Goal: Task Accomplishment & Management: Complete application form

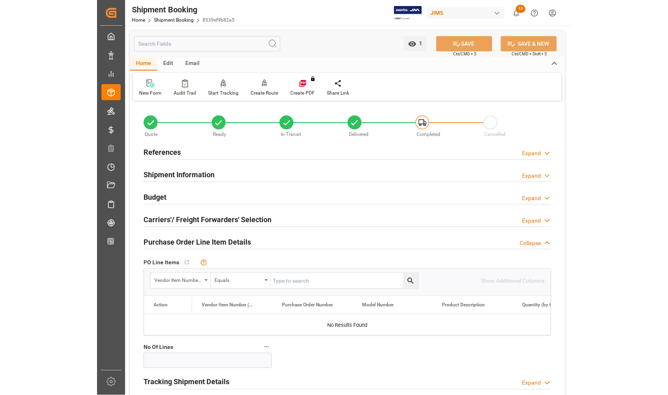
scroll to position [100, 0]
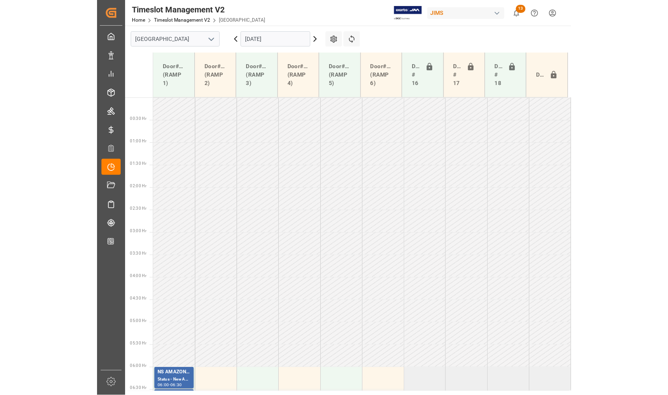
scroll to position [160, 0]
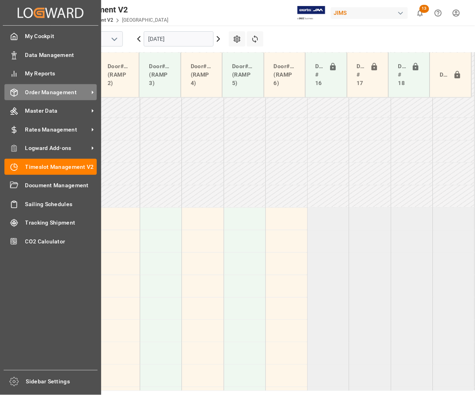
click at [36, 91] on span "Order Management" at bounding box center [56, 92] width 63 height 8
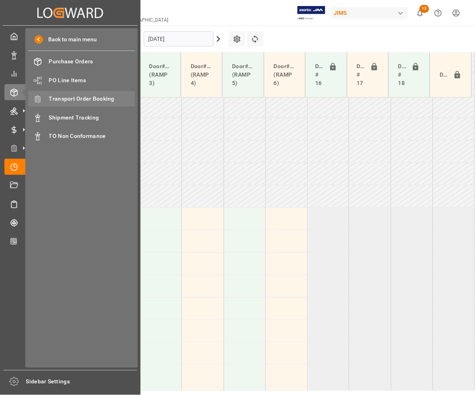
click at [60, 98] on span "Transport Order Booking" at bounding box center [92, 99] width 86 height 8
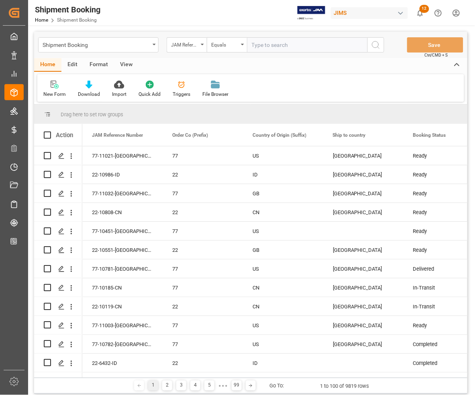
click at [315, 47] on input "text" at bounding box center [307, 44] width 120 height 15
type input "77-9235-CN"
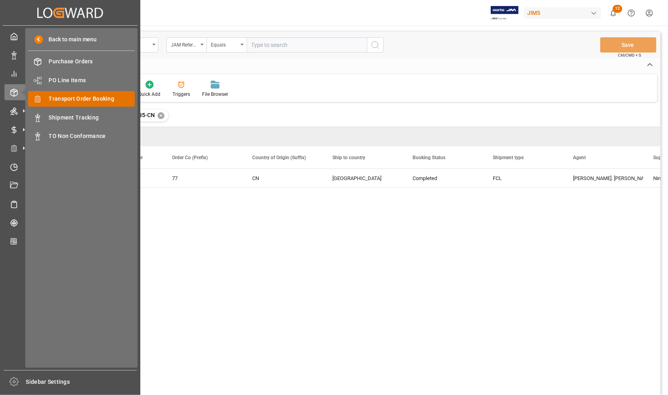
click at [63, 98] on span "Transport Order Booking" at bounding box center [92, 99] width 86 height 8
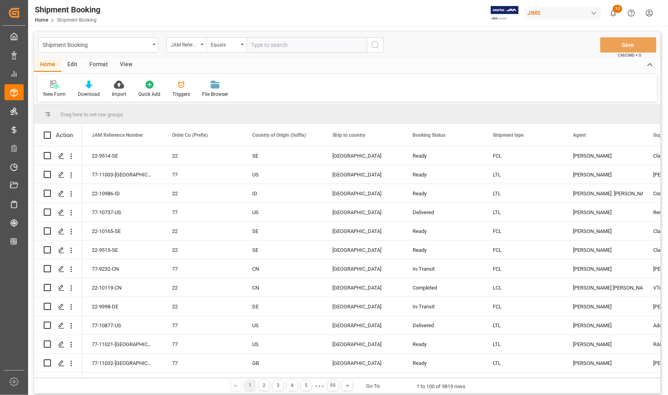
click at [474, 386] on div "1 2 3 4 5 ● ● ● 99 Go To: 1 to 100 of 9819 rows" at bounding box center [347, 386] width 627 height 16
click at [474, 289] on div "Amitkumar Shanubhai Prajapati" at bounding box center [603, 288] width 61 height 18
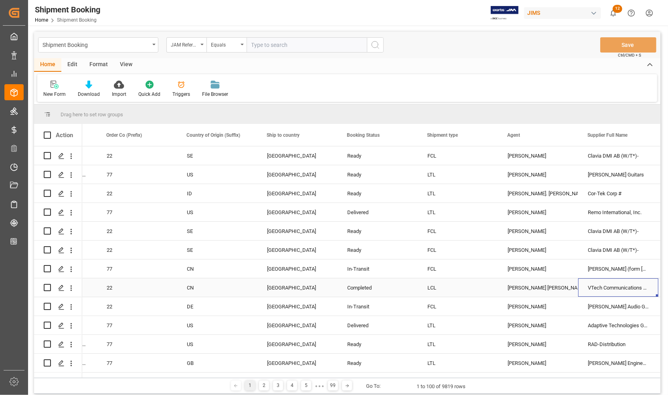
scroll to position [0, 146]
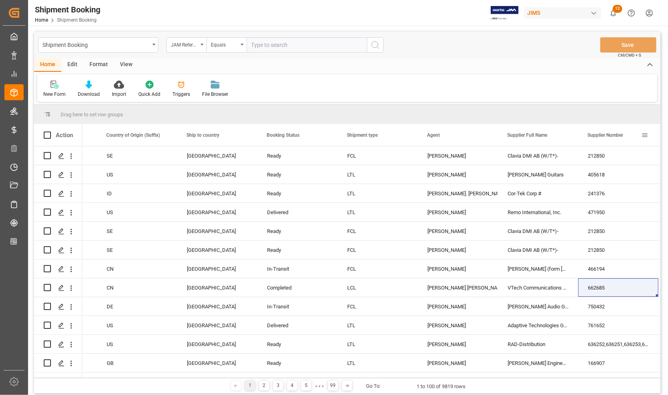
click at [474, 135] on span at bounding box center [644, 135] width 7 height 7
click at [474, 135] on span "filter" at bounding box center [622, 136] width 7 height 7
click at [474, 181] on input "Filter Value" at bounding box center [616, 178] width 79 height 16
type input "672313"
click at [474, 201] on button "Apply" at bounding box center [626, 203] width 15 height 8
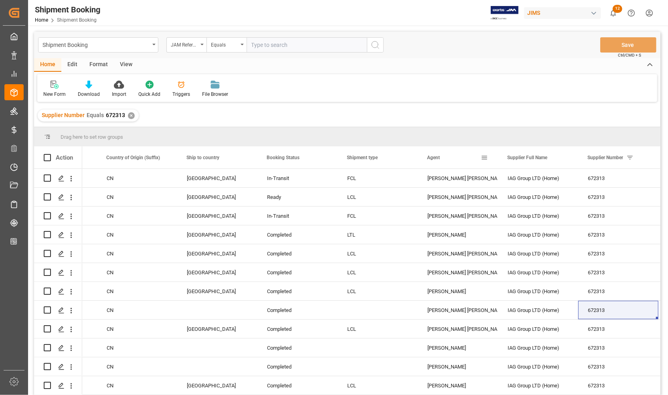
click at [472, 160] on div "Agent" at bounding box center [454, 157] width 54 height 22
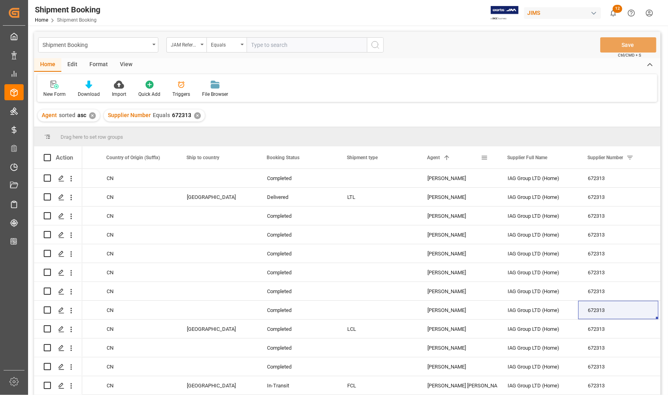
click at [458, 160] on div "Agent 1" at bounding box center [454, 157] width 54 height 22
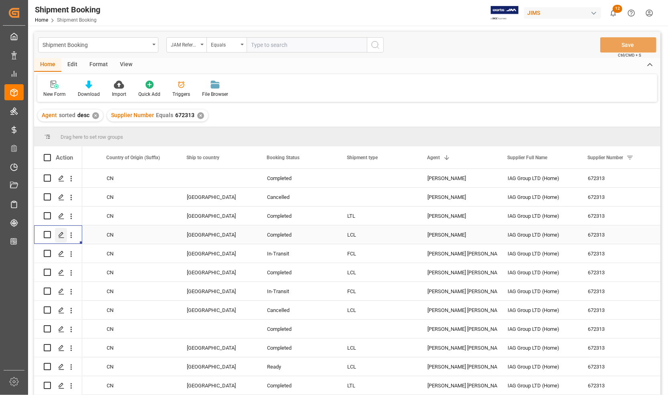
click at [61, 235] on icon "Press SPACE to select this row." at bounding box center [61, 235] width 6 height 6
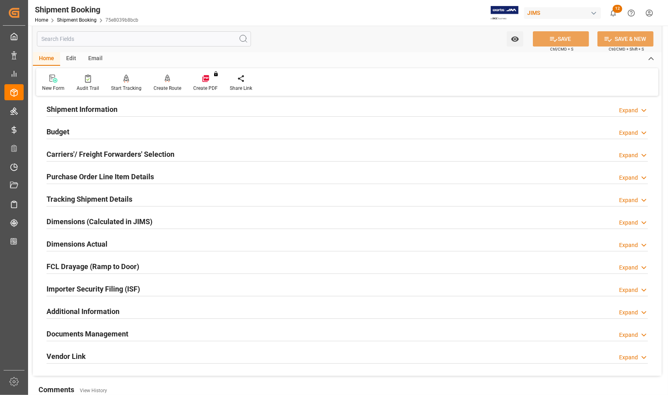
scroll to position [100, 0]
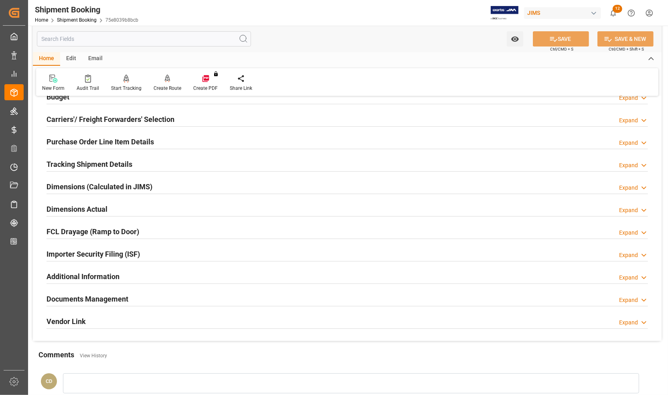
click at [66, 297] on h2 "Documents Management" at bounding box center [88, 299] width 82 height 11
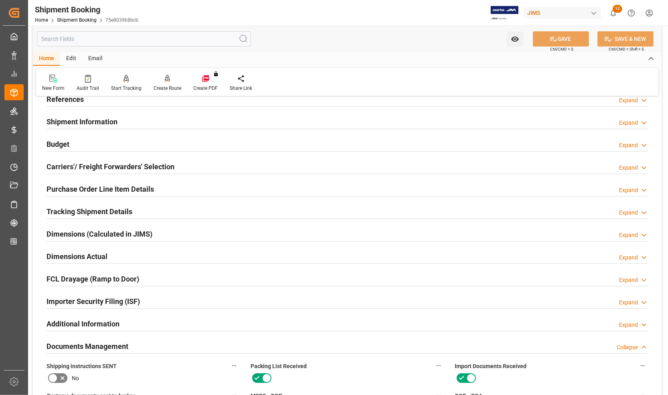
scroll to position [0, 0]
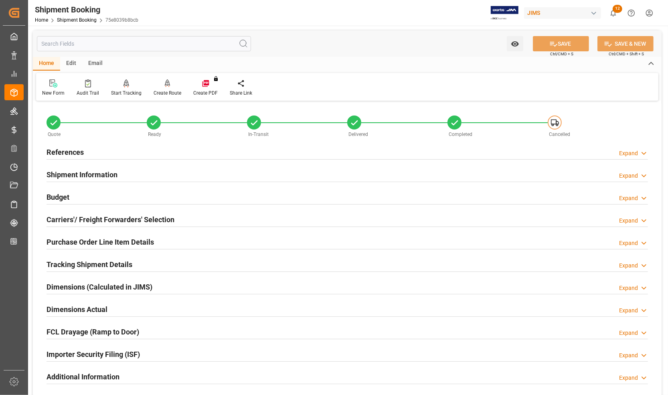
click at [65, 152] on h2 "References" at bounding box center [65, 152] width 37 height 11
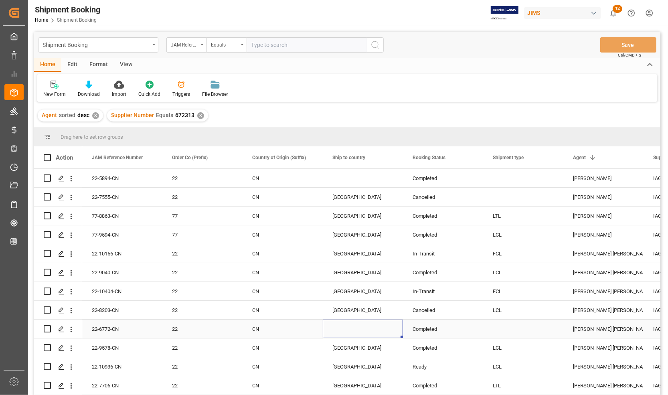
click at [338, 320] on div "Press SPACE to select this row." at bounding box center [363, 329] width 80 height 18
click at [122, 153] on div "JAM Reference Number" at bounding box center [119, 157] width 54 height 22
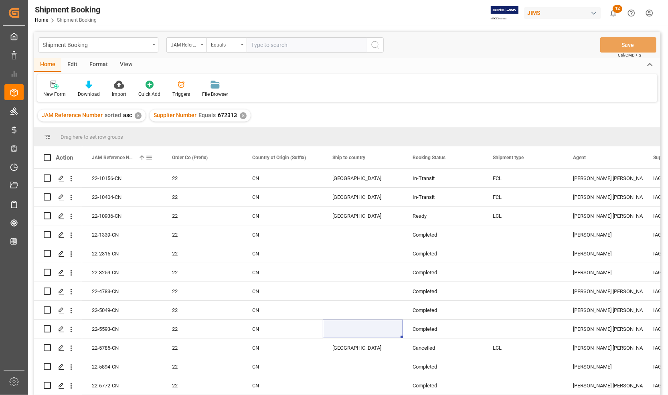
click at [121, 156] on span "JAM Reference Number" at bounding box center [113, 158] width 43 height 6
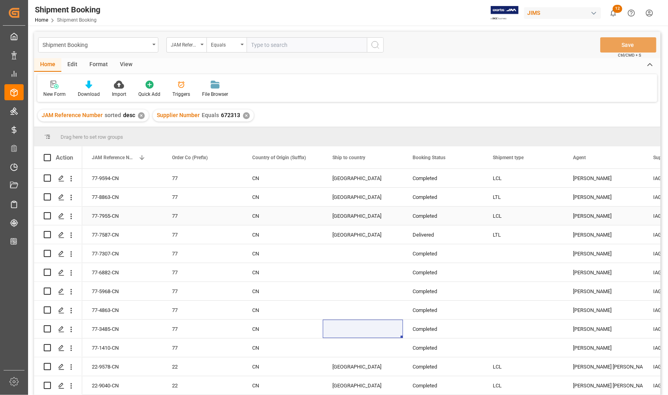
click at [131, 223] on div "77-7955-CN" at bounding box center [122, 216] width 80 height 18
click at [474, 197] on div "[PERSON_NAME]" at bounding box center [603, 197] width 61 height 18
click at [62, 195] on icon "Press SPACE to select this row." at bounding box center [61, 197] width 6 height 6
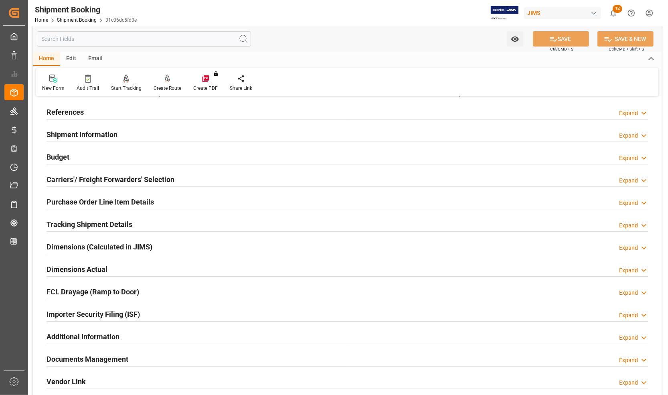
scroll to position [150, 0]
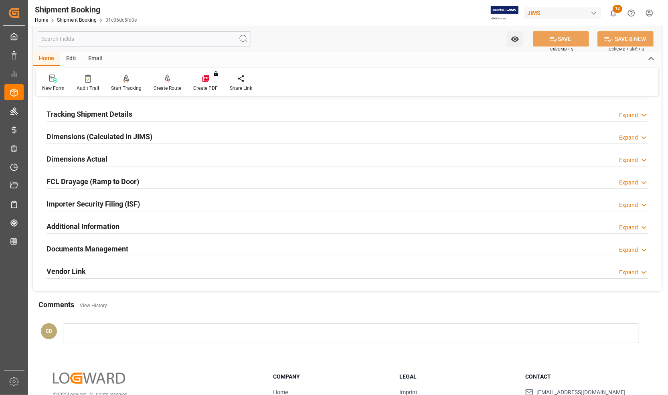
click at [88, 249] on h2 "Documents Management" at bounding box center [88, 248] width 82 height 11
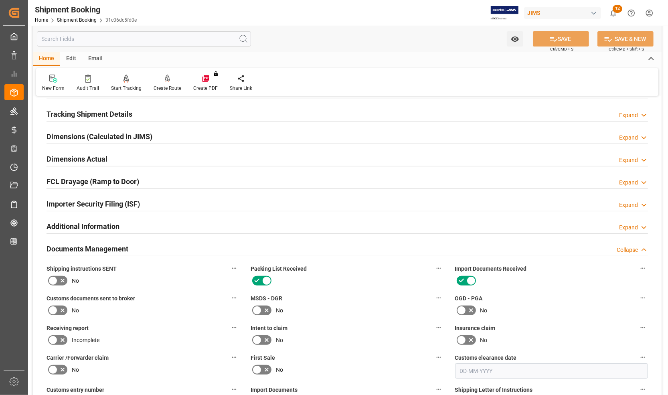
scroll to position [351, 0]
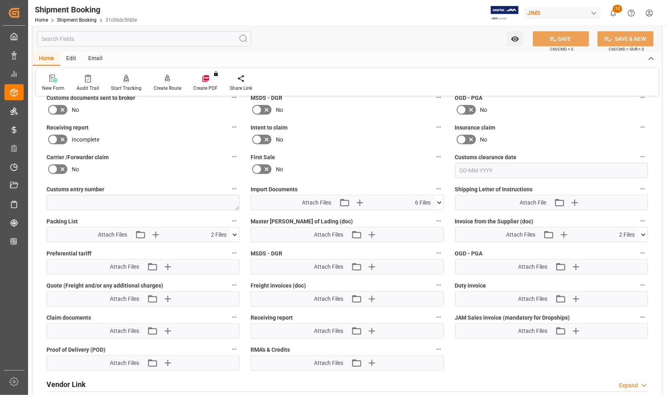
click at [436, 201] on icon at bounding box center [439, 203] width 8 height 8
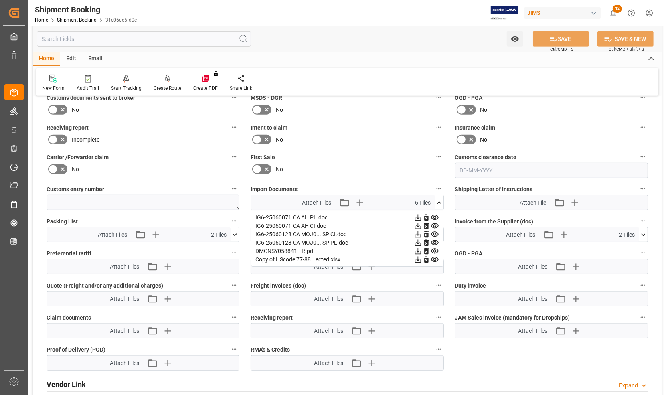
click at [436, 201] on icon at bounding box center [439, 203] width 8 height 8
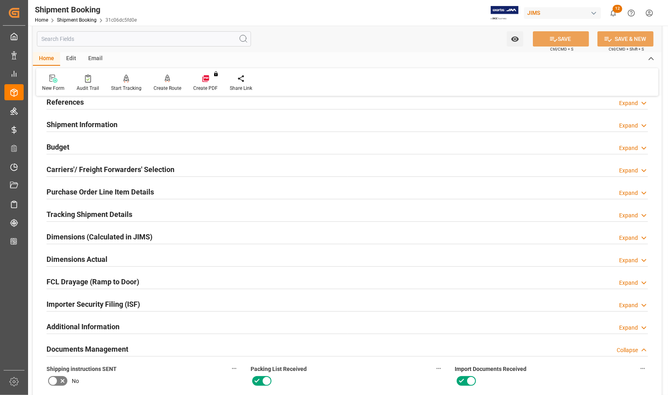
scroll to position [0, 0]
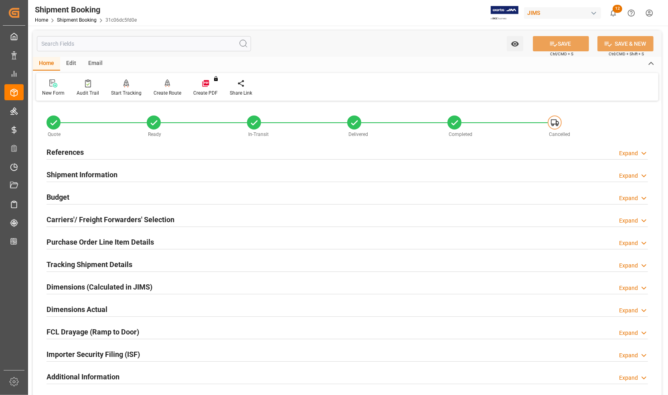
click at [73, 151] on h2 "References" at bounding box center [65, 152] width 37 height 11
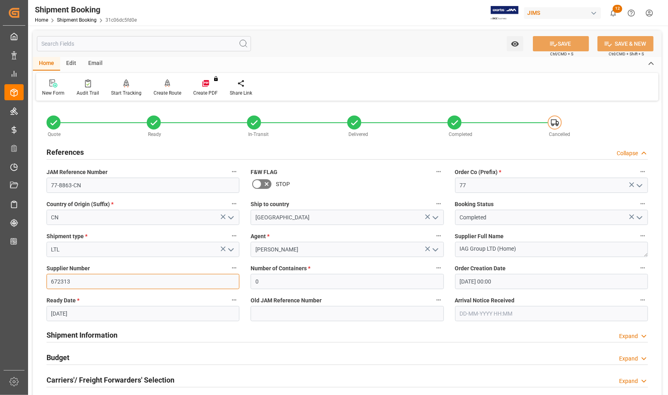
drag, startPoint x: 77, startPoint y: 283, endPoint x: 35, endPoint y: 276, distance: 42.3
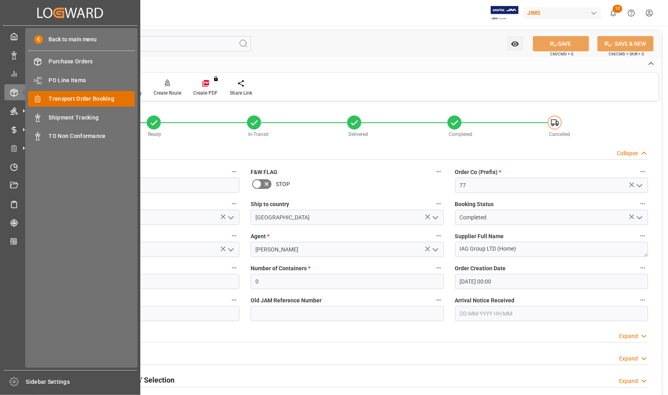
click at [53, 96] on span "Transport Order Booking" at bounding box center [92, 99] width 86 height 8
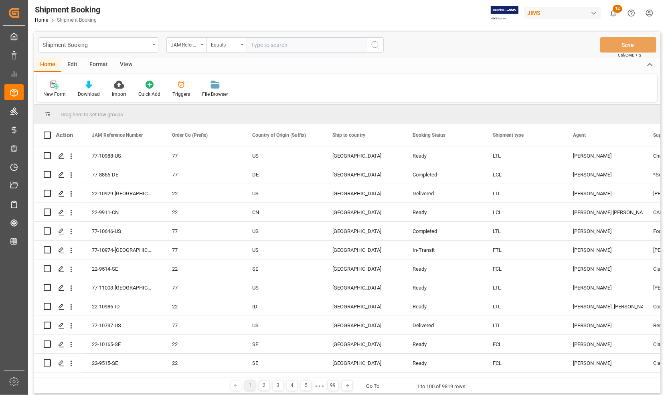
click at [51, 89] on div "New Form" at bounding box center [54, 89] width 34 height 18
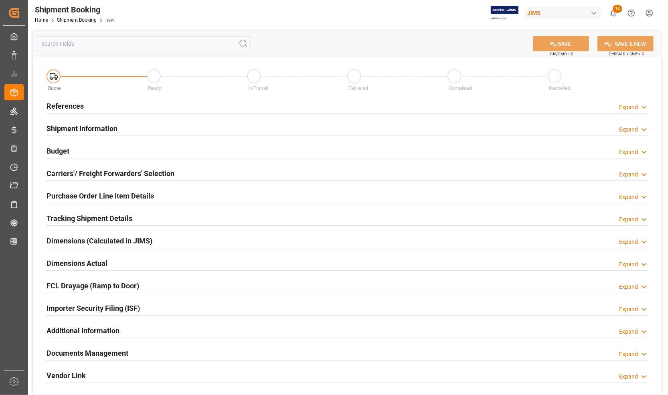
click at [63, 106] on h2 "References" at bounding box center [65, 106] width 37 height 11
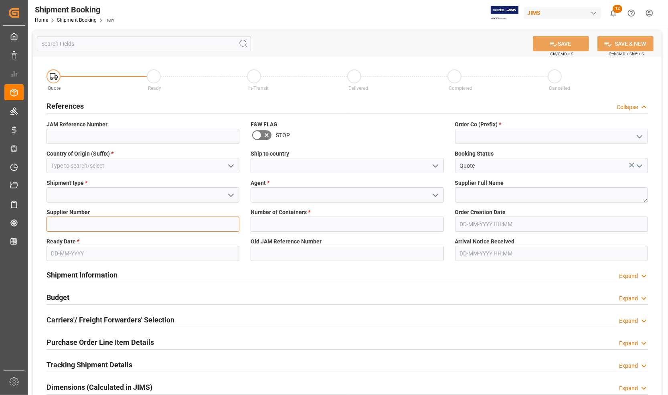
click at [71, 224] on input at bounding box center [143, 224] width 193 height 15
paste input "672313"
type input "672313"
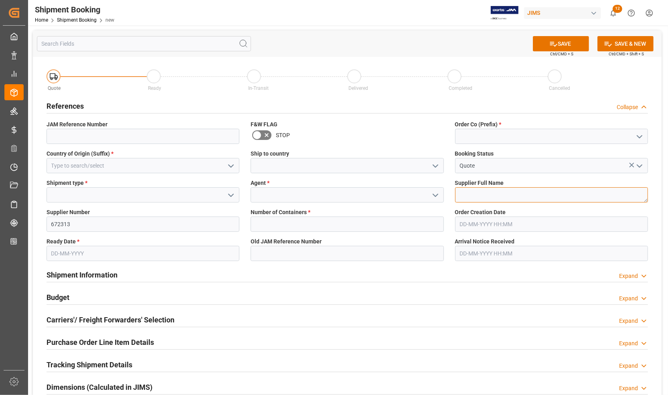
click at [468, 193] on textarea at bounding box center [551, 194] width 193 height 15
type textarea "IAG"
click at [321, 197] on input at bounding box center [347, 194] width 193 height 15
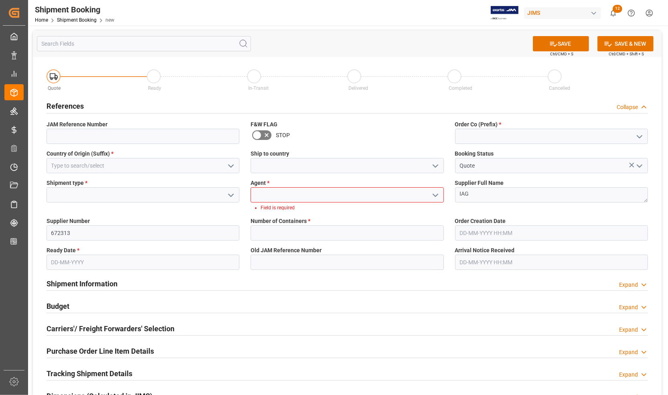
click at [436, 196] on icon "open menu" at bounding box center [436, 196] width 10 height 10
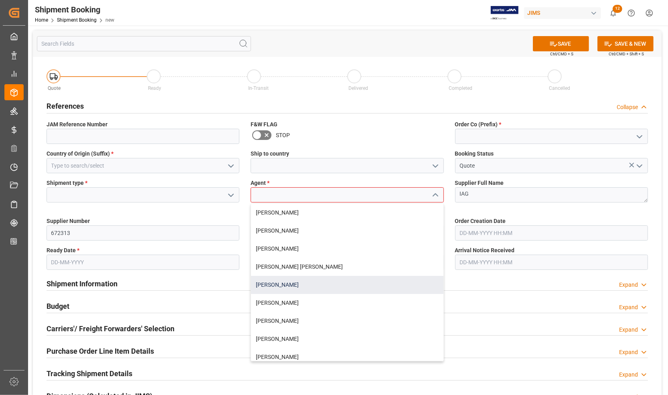
click at [315, 285] on div "[PERSON_NAME]" at bounding box center [347, 285] width 192 height 18
type input "[PERSON_NAME]"
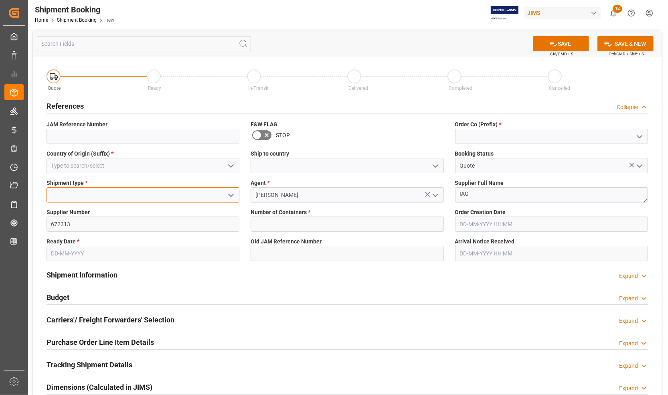
click at [118, 195] on input at bounding box center [143, 194] width 193 height 15
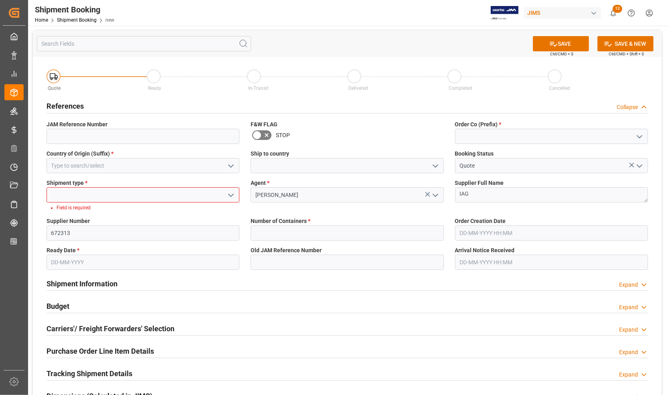
click at [228, 195] on icon "open menu" at bounding box center [231, 196] width 10 height 10
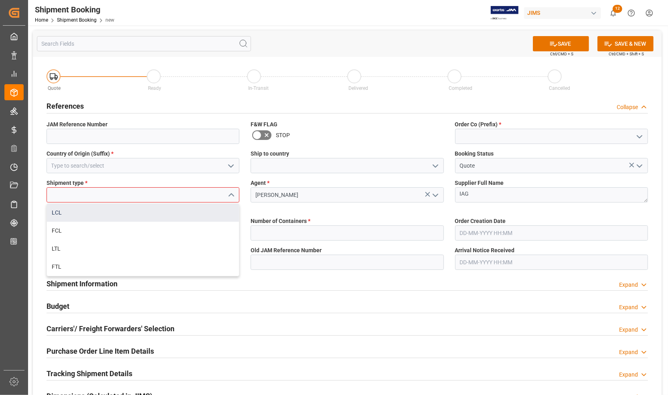
click at [57, 214] on div "LCL" at bounding box center [143, 213] width 192 height 18
type input "LCL"
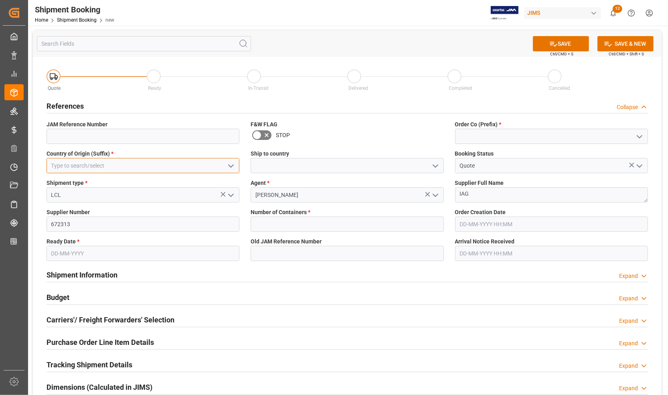
click at [89, 166] on input at bounding box center [143, 165] width 193 height 15
click at [229, 163] on icon "open menu" at bounding box center [231, 166] width 10 height 10
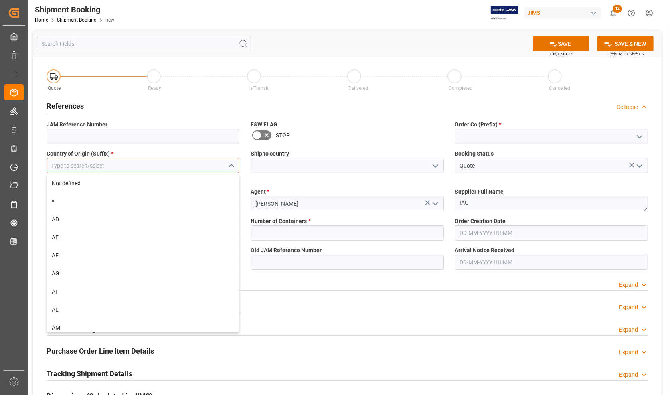
click at [221, 160] on input at bounding box center [143, 165] width 193 height 15
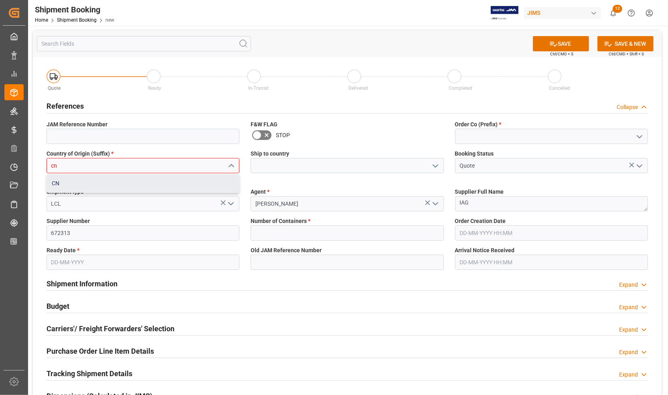
click at [91, 189] on div "CN" at bounding box center [143, 183] width 192 height 18
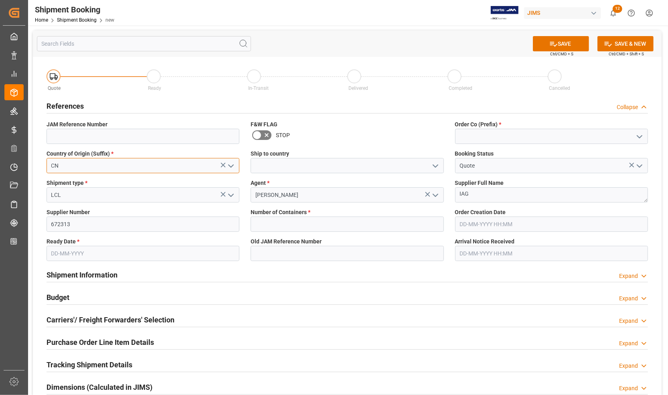
type input "CN"
click at [438, 165] on icon "open menu" at bounding box center [436, 166] width 10 height 10
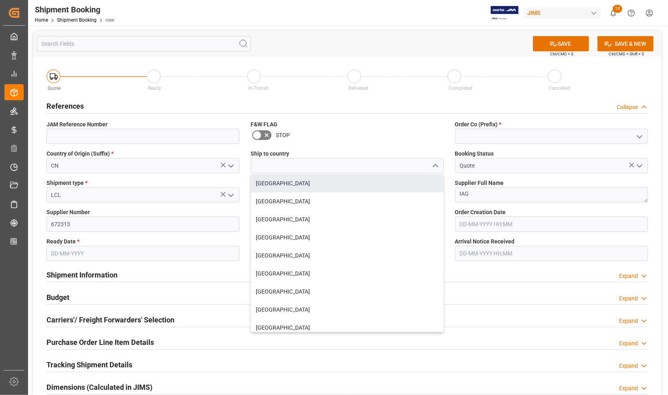
click at [354, 186] on div "[GEOGRAPHIC_DATA]" at bounding box center [347, 183] width 192 height 18
type input "[GEOGRAPHIC_DATA]"
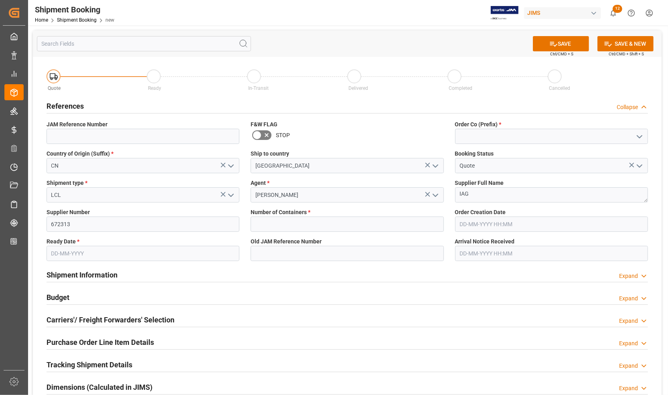
click at [474, 136] on polyline "open menu" at bounding box center [639, 137] width 5 height 2
click at [474, 171] on div "77" at bounding box center [552, 172] width 192 height 18
type input "77"
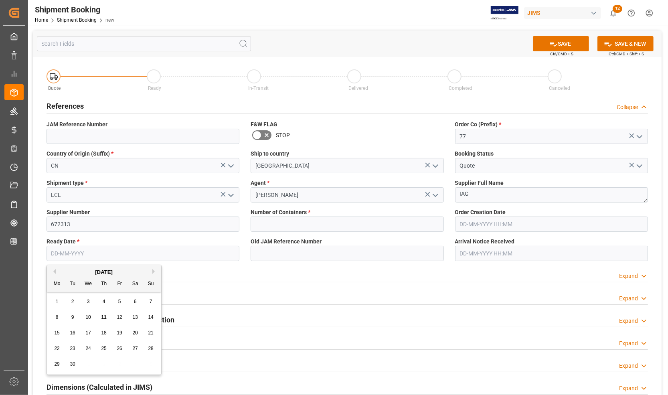
click at [57, 254] on input "text" at bounding box center [143, 253] width 193 height 15
click at [52, 308] on div "1 2 3 4 5 6 7" at bounding box center [104, 302] width 110 height 16
click at [101, 316] on span "11" at bounding box center [103, 317] width 5 height 6
type input "11-09-2025"
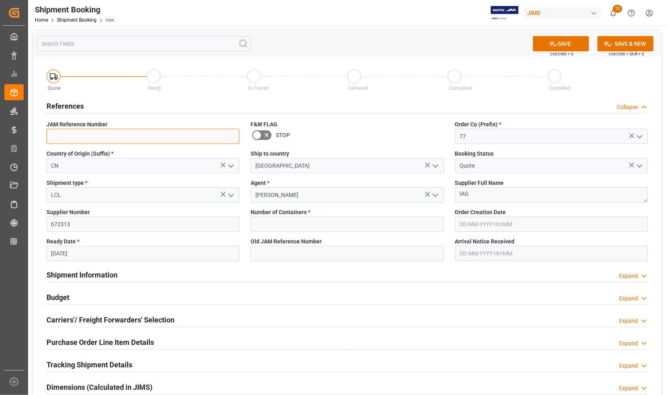
click at [86, 137] on input at bounding box center [143, 136] width 193 height 15
click at [474, 40] on button "SAVE" at bounding box center [561, 43] width 56 height 15
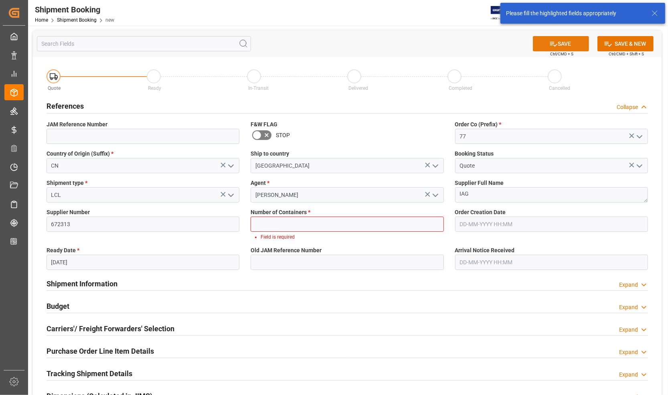
scroll to position [13, 0]
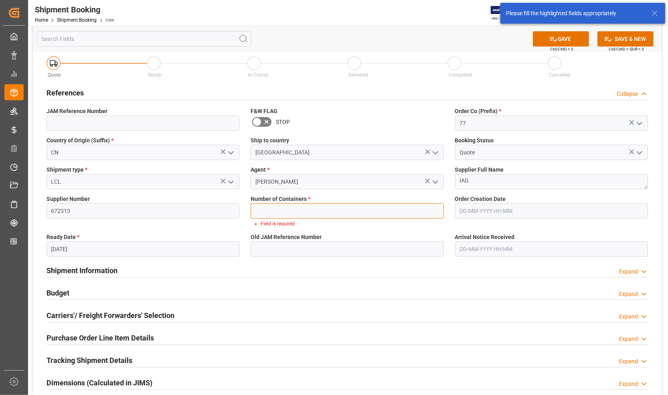
click at [318, 205] on input "text" at bounding box center [347, 210] width 193 height 15
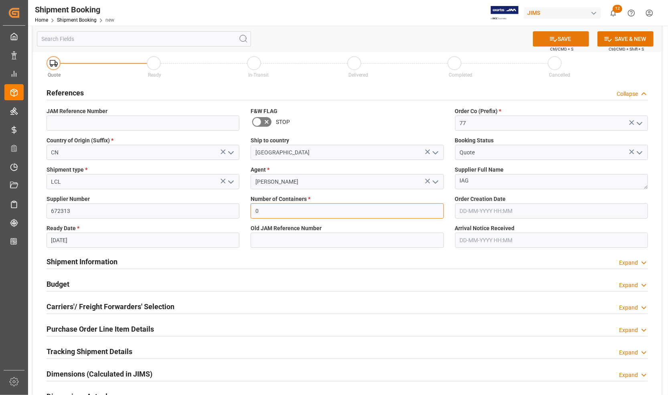
type input "0"
click at [474, 43] on button "SAVE" at bounding box center [561, 38] width 56 height 15
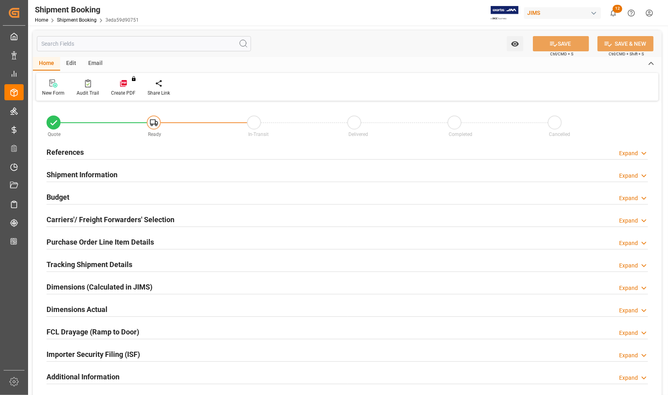
type input "0"
type input "11-09-2025"
click at [67, 150] on h2 "References" at bounding box center [65, 152] width 37 height 11
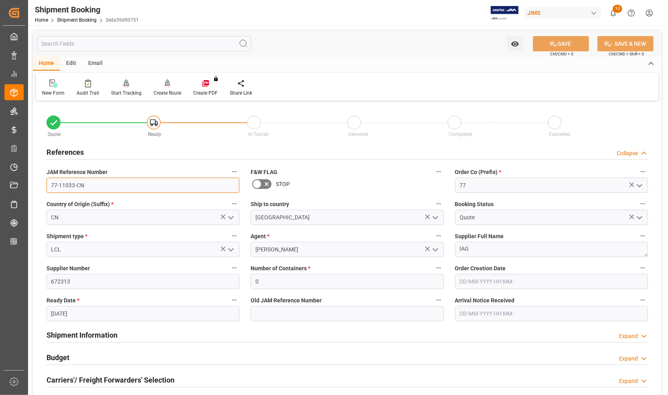
drag, startPoint x: 85, startPoint y: 183, endPoint x: 43, endPoint y: 183, distance: 42.5
click at [43, 183] on div "JAM Reference Number 77-11033-CN" at bounding box center [143, 180] width 204 height 32
